Goal: Task Accomplishment & Management: Manage account settings

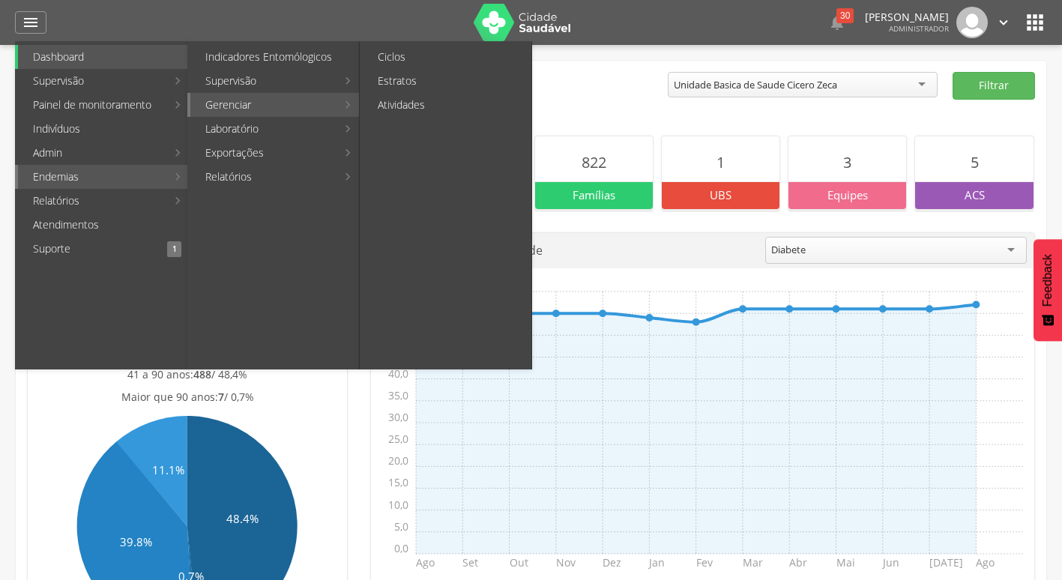
click at [254, 108] on link "Gerenciar" at bounding box center [263, 105] width 146 height 24
click at [429, 60] on link "Ciclos" at bounding box center [447, 57] width 169 height 24
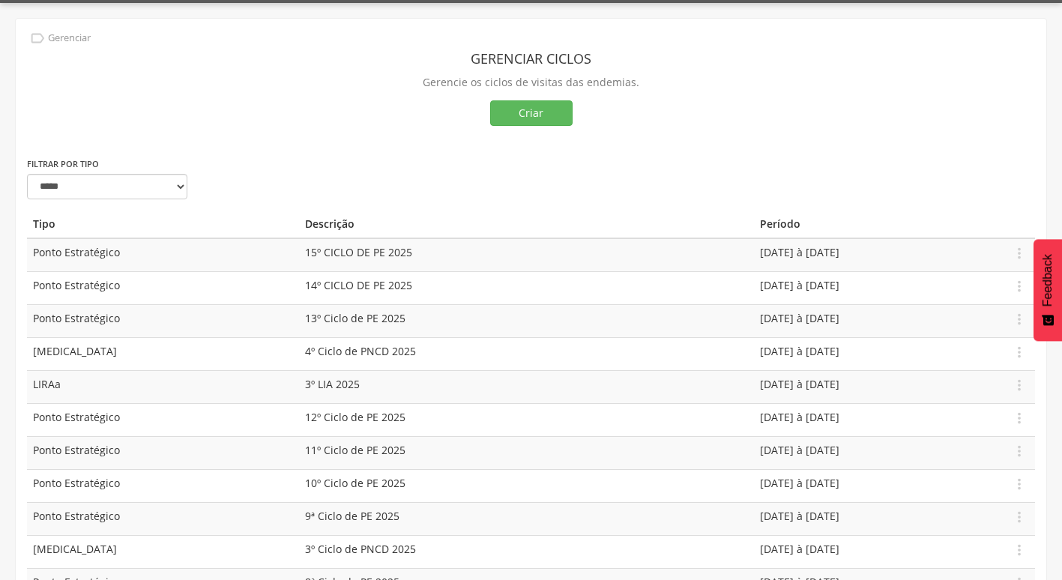
scroll to position [75, 0]
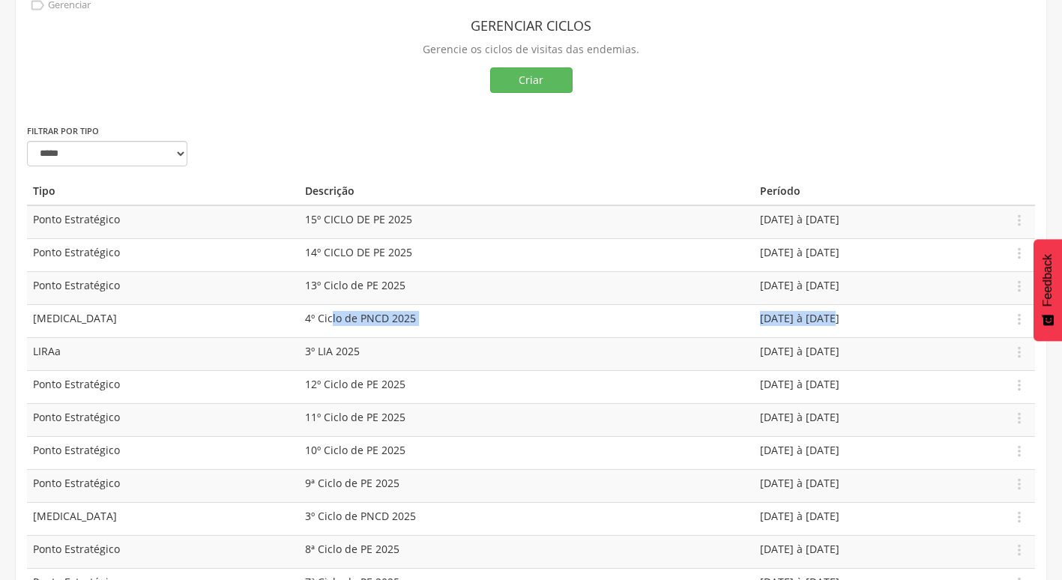
drag, startPoint x: 302, startPoint y: 318, endPoint x: 750, endPoint y: 318, distance: 448.0
click at [750, 318] on tr "[MEDICAL_DATA] 4º Ciclo de PNCD 2025 [DATE] à [DATE]  Editar Apagar" at bounding box center [531, 320] width 1008 height 33
drag, startPoint x: 750, startPoint y: 318, endPoint x: 818, endPoint y: 320, distance: 68.2
click at [818, 320] on td "[DATE] à [DATE]" at bounding box center [879, 320] width 251 height 33
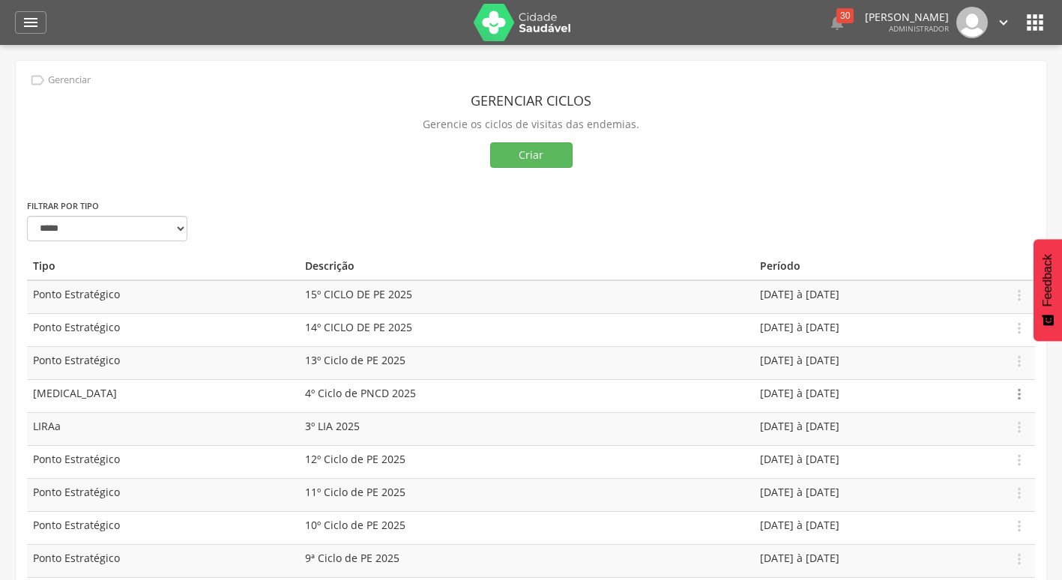
click at [1016, 397] on icon "" at bounding box center [1019, 394] width 16 height 16
click at [929, 353] on link "Editar" at bounding box center [967, 351] width 118 height 19
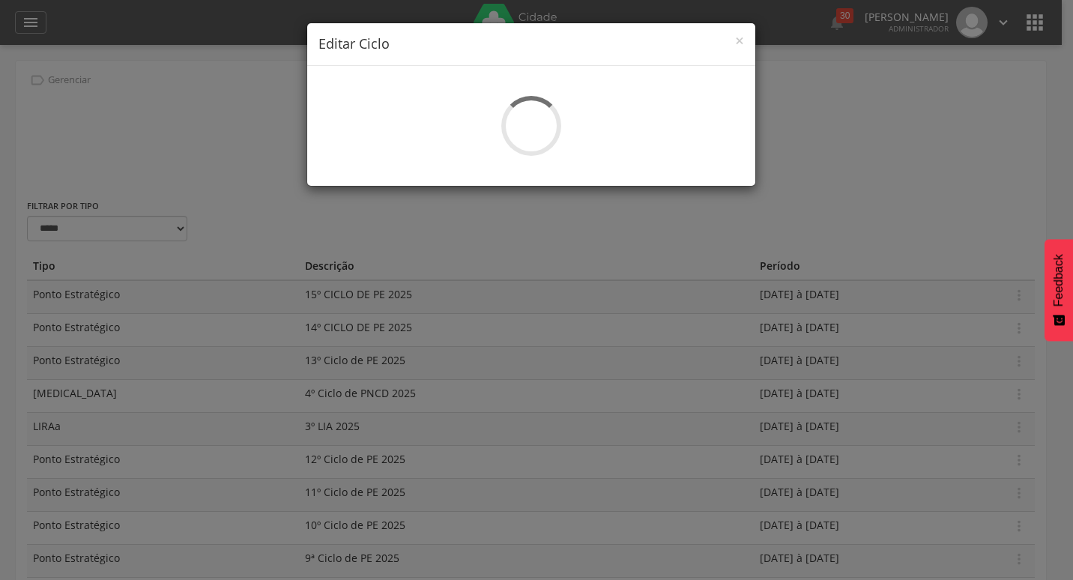
select select "*"
type input "**********"
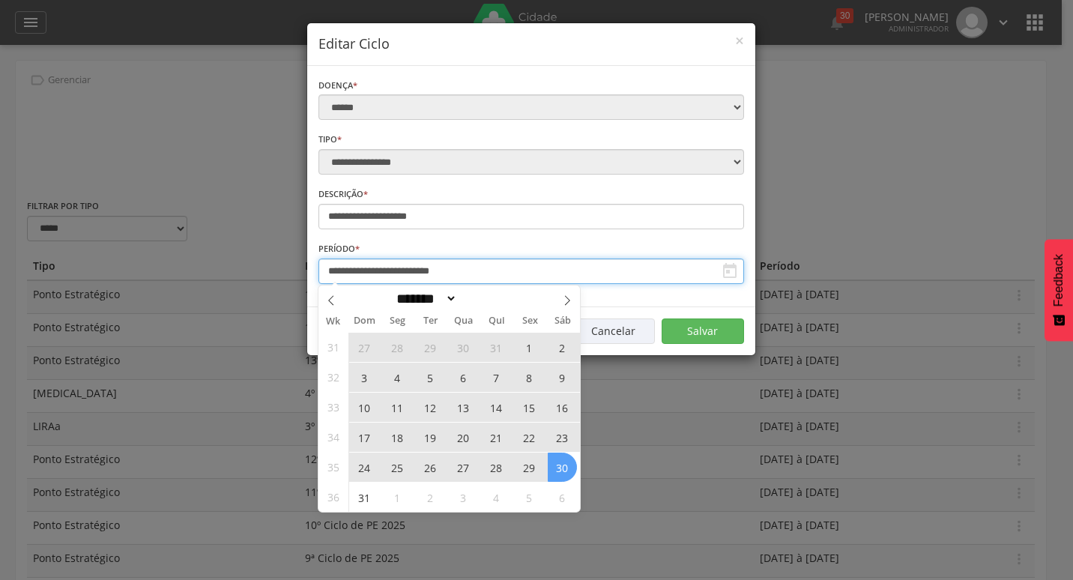
click at [424, 277] on input "**********" at bounding box center [531, 270] width 426 height 25
click at [324, 297] on span at bounding box center [330, 297] width 25 height 25
select select "*"
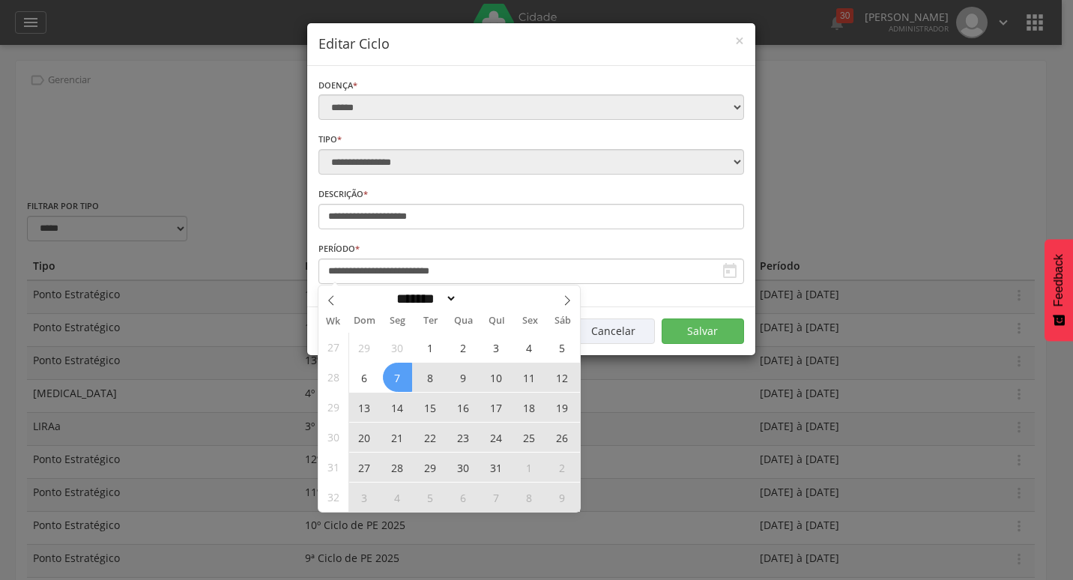
click at [399, 379] on span "7" at bounding box center [397, 377] width 29 height 29
type input "**********"
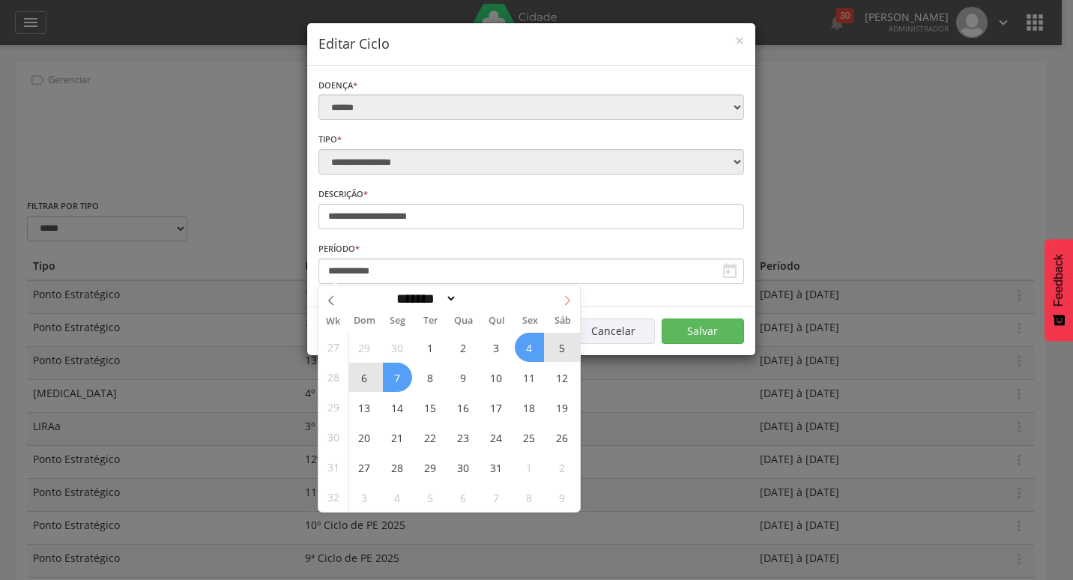
click at [566, 303] on icon at bounding box center [567, 300] width 10 height 10
select select "*"
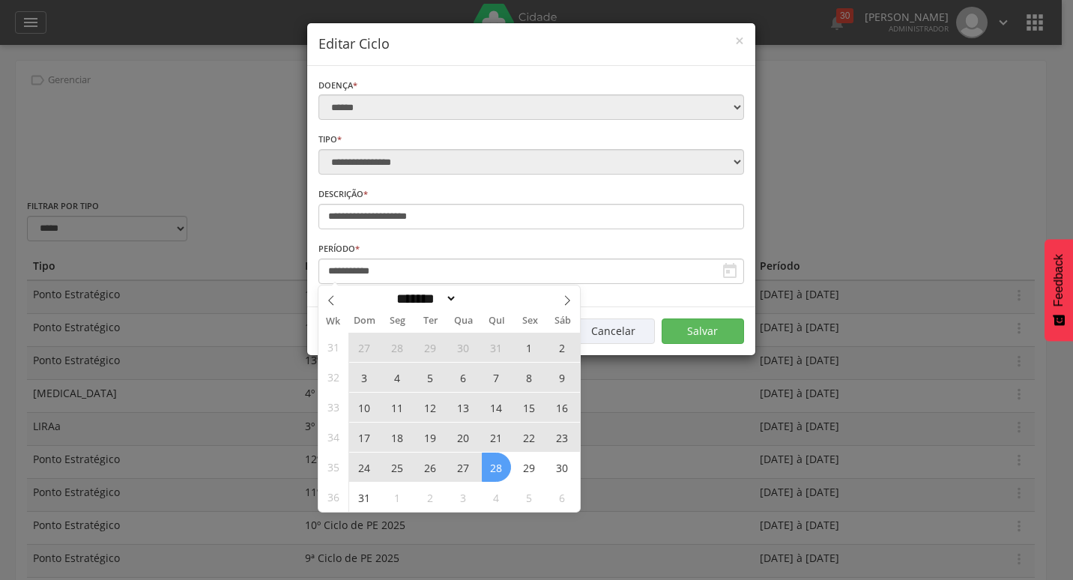
click at [495, 470] on span "28" at bounding box center [496, 466] width 29 height 29
type input "**********"
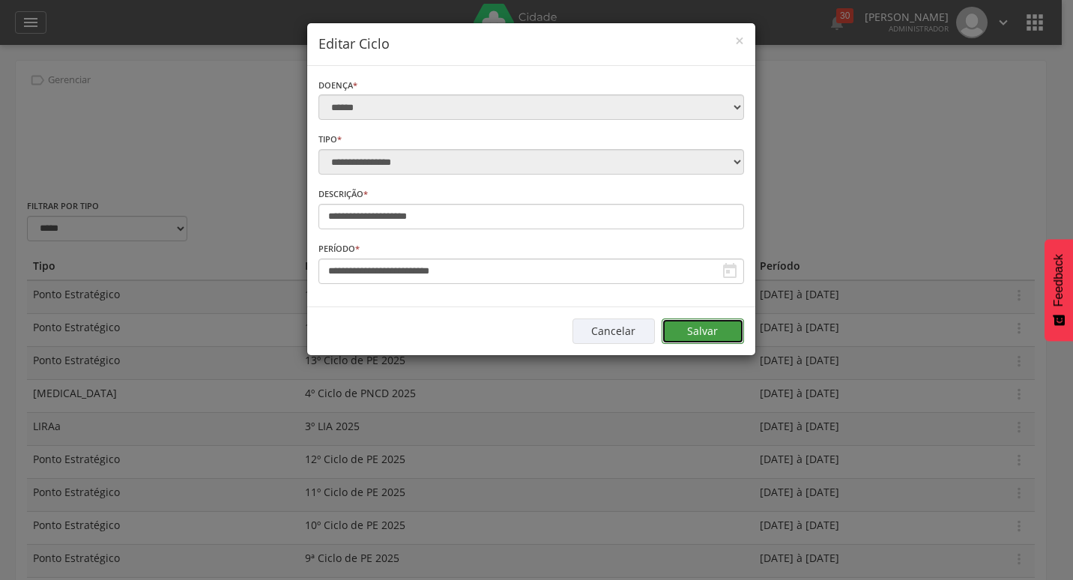
click at [710, 342] on button "Salvar" at bounding box center [702, 330] width 82 height 25
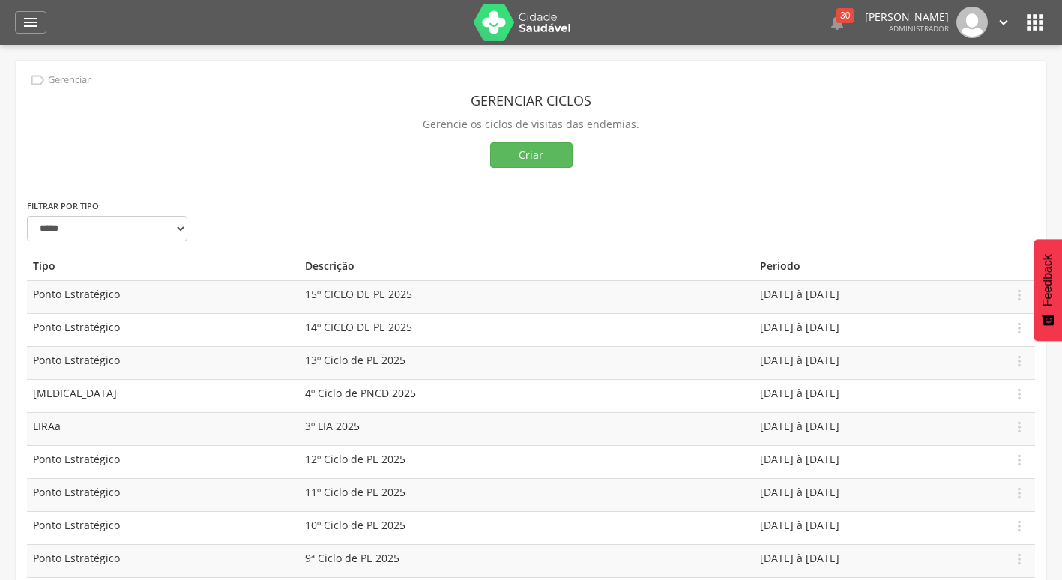
click at [999, 17] on icon "" at bounding box center [1003, 22] width 16 height 16
click at [912, 89] on link "Sair" at bounding box center [951, 86] width 118 height 19
